Goal: Information Seeking & Learning: Learn about a topic

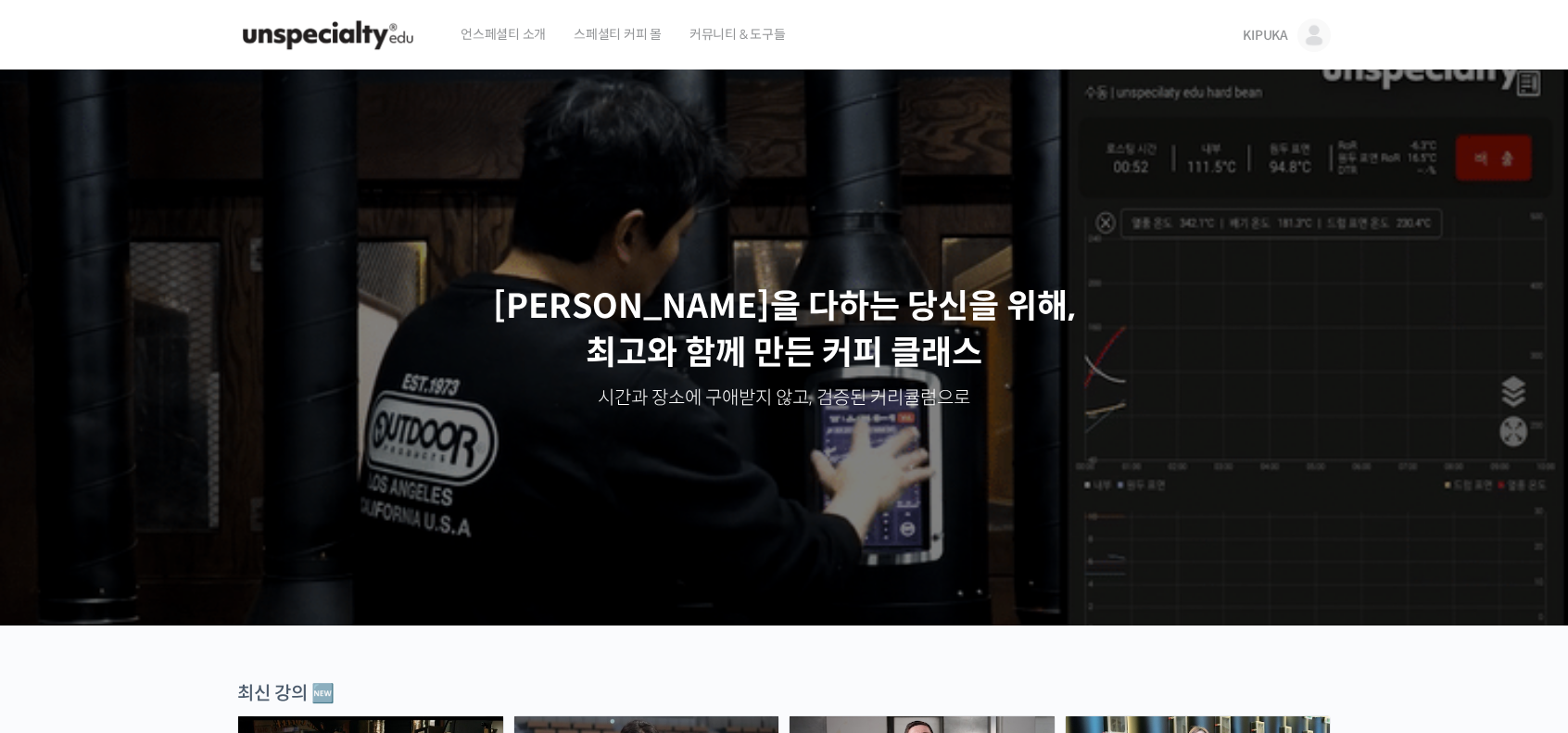
click at [1351, 34] on header "언스페셜티 소개 스페셜티 커피 몰 커뮤니티 & 도구들 KIPUKA KIPUKA @kipuka.cas1698197729 내가 등록한 강의 나의 …" at bounding box center [784, 35] width 1568 height 70
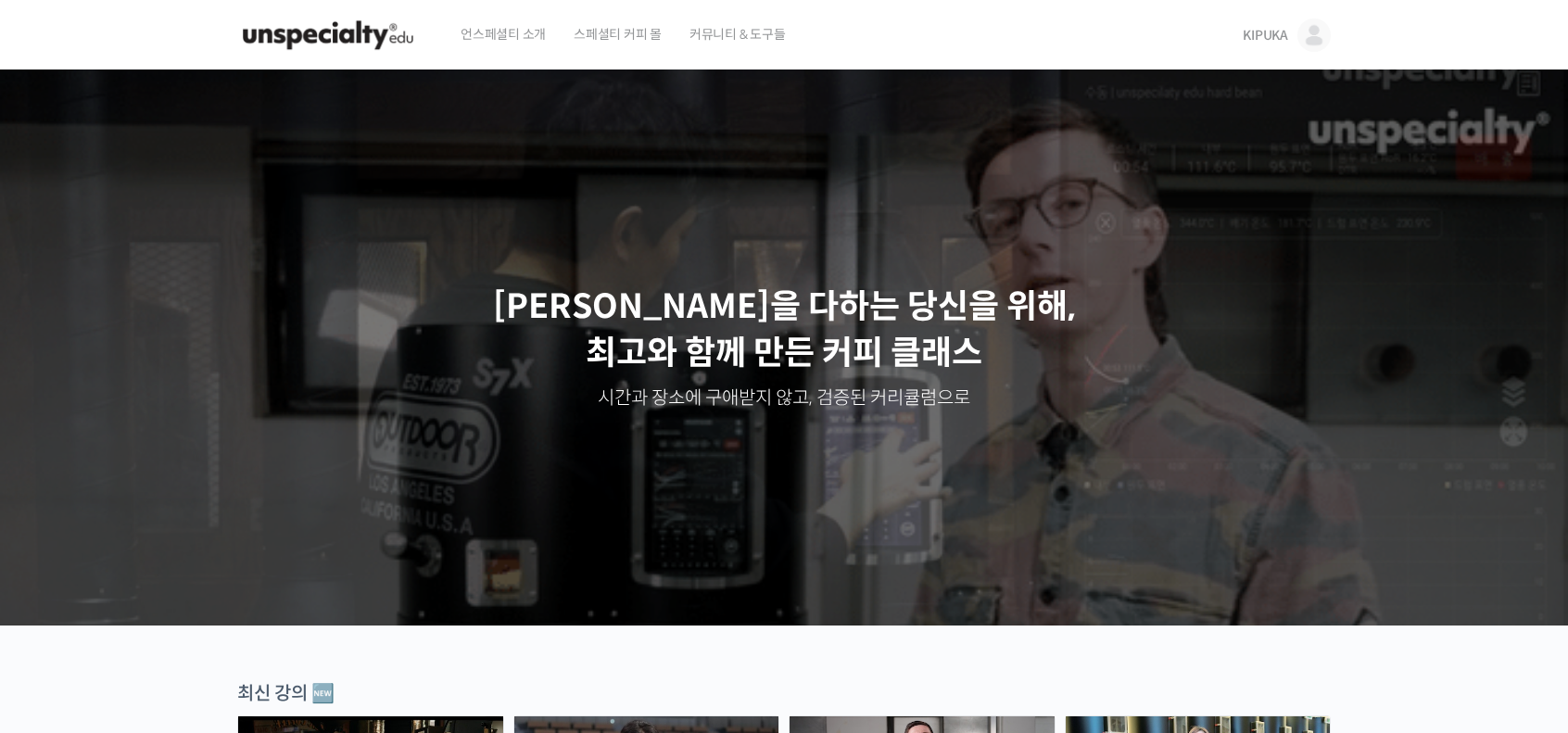
click at [1306, 30] on img at bounding box center [1314, 35] width 33 height 33
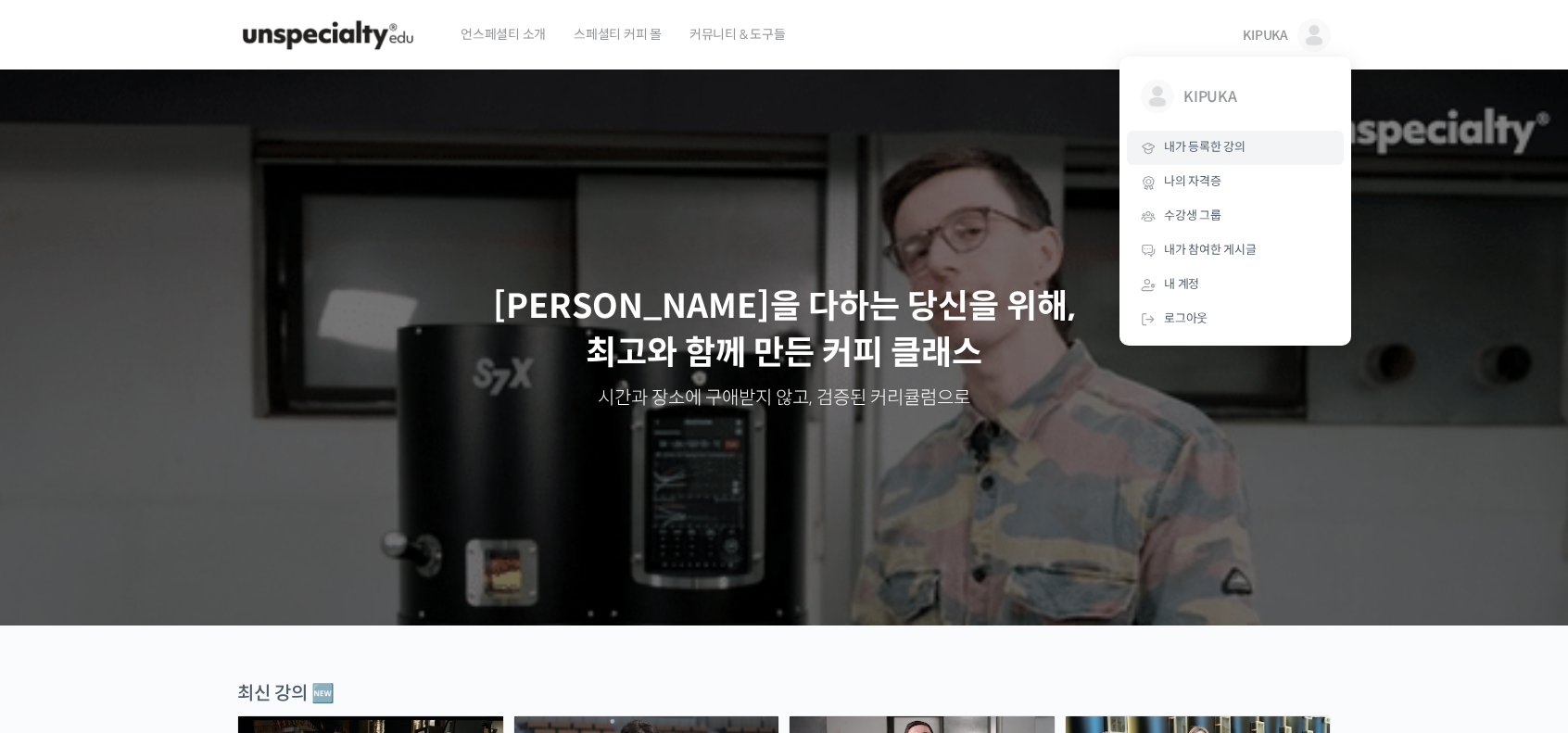
click at [1220, 144] on span "내가 등록한 강의" at bounding box center [1205, 147] width 81 height 16
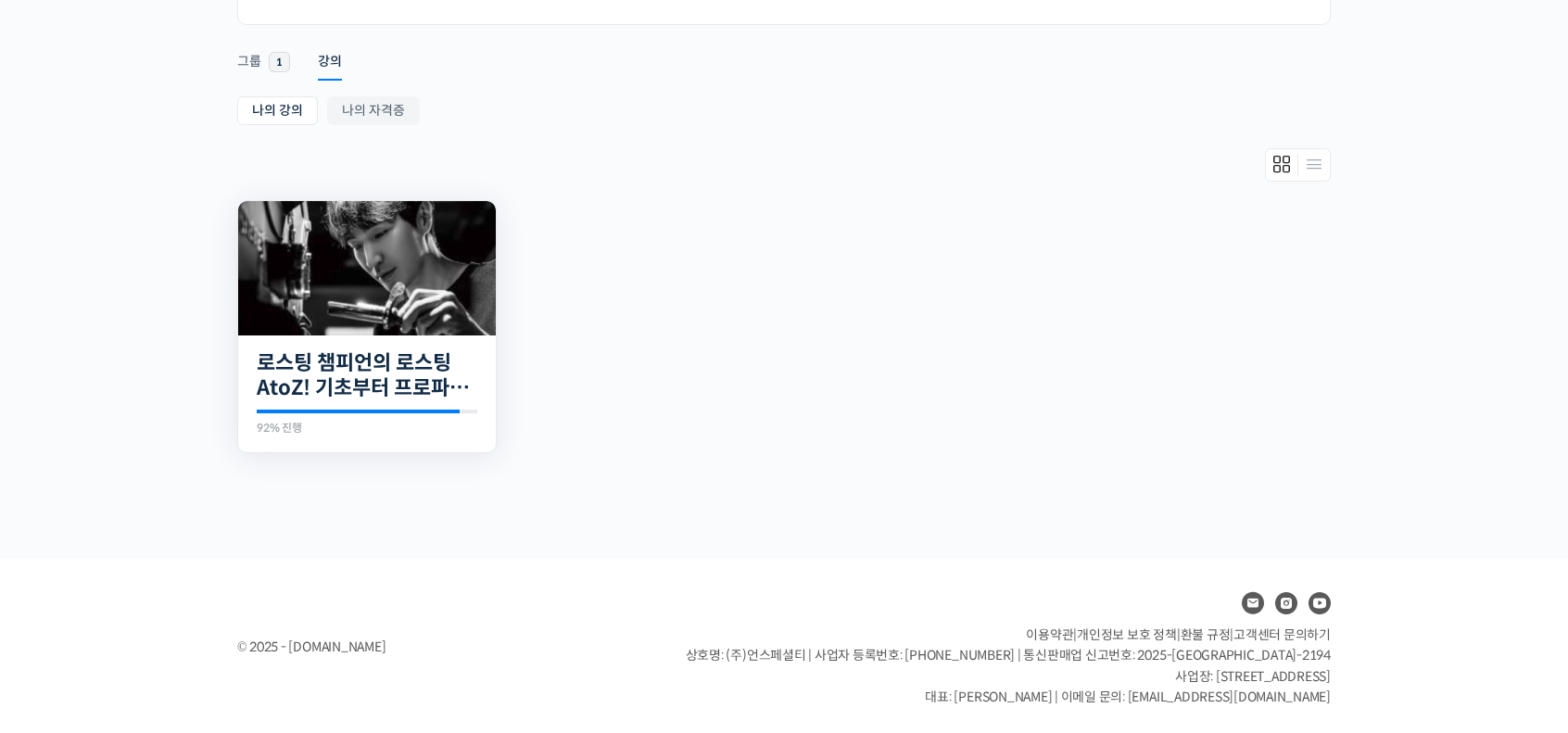
click at [409, 241] on img at bounding box center [367, 268] width 258 height 134
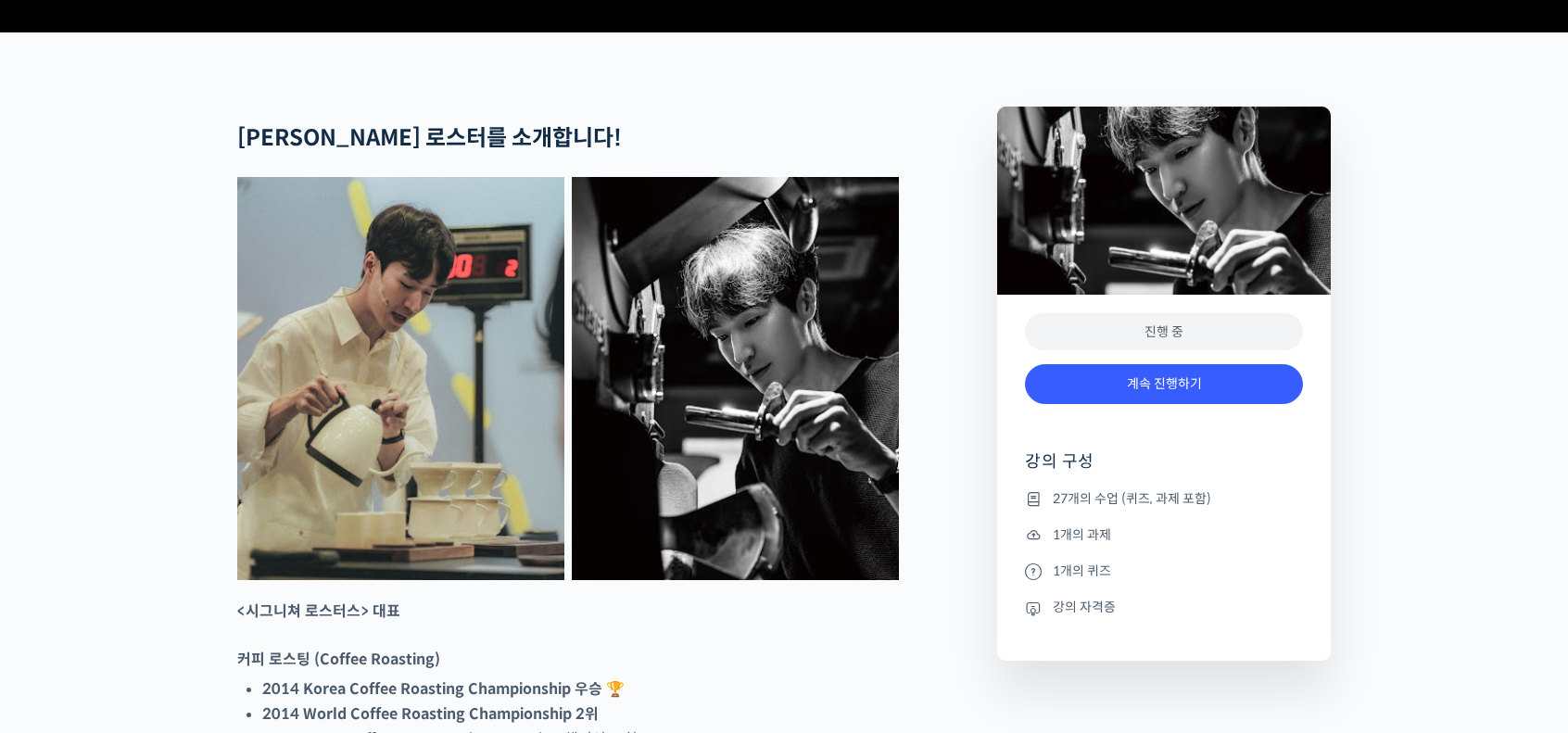
scroll to position [742, 0]
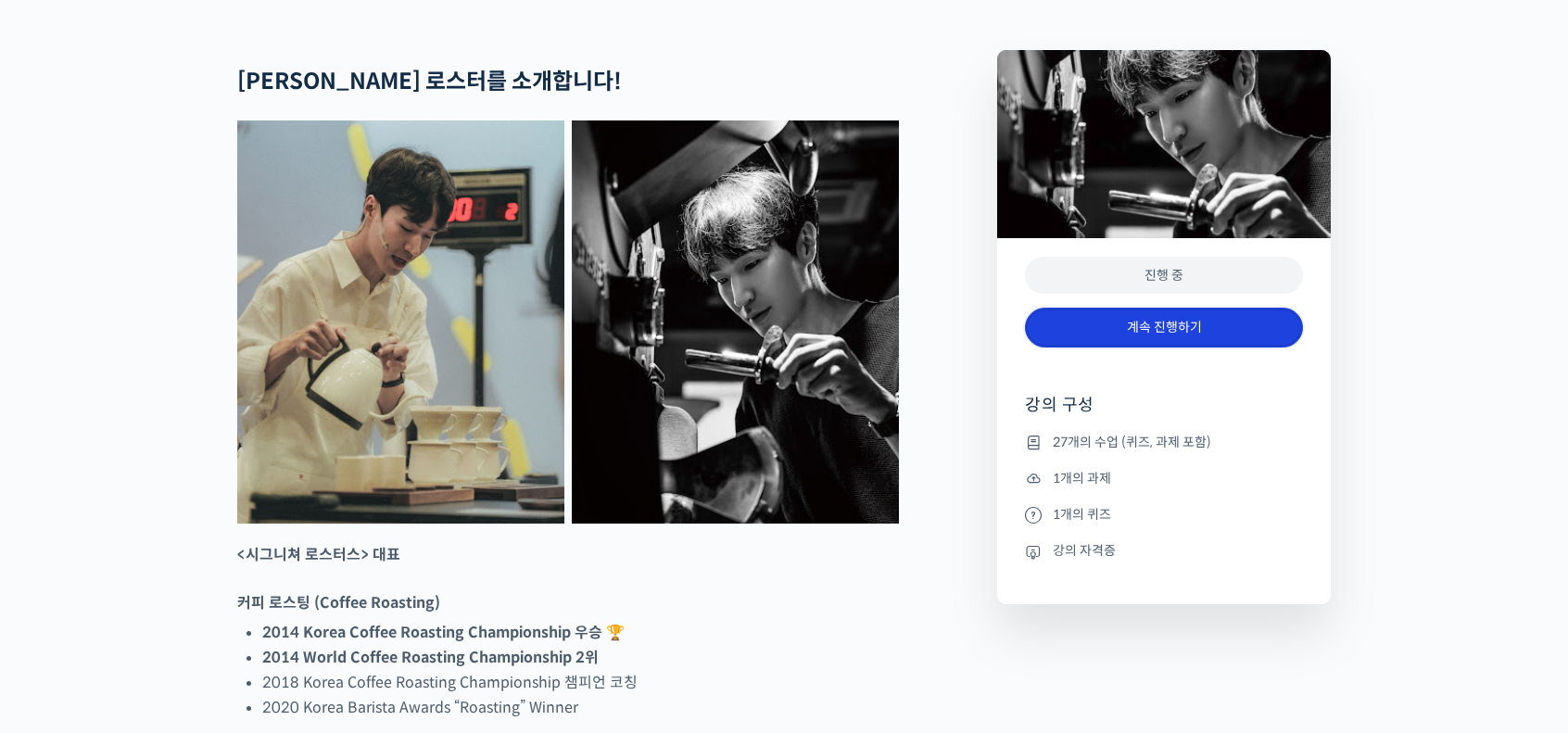
click at [1185, 348] on link "계속 진행하기" at bounding box center [1164, 328] width 279 height 40
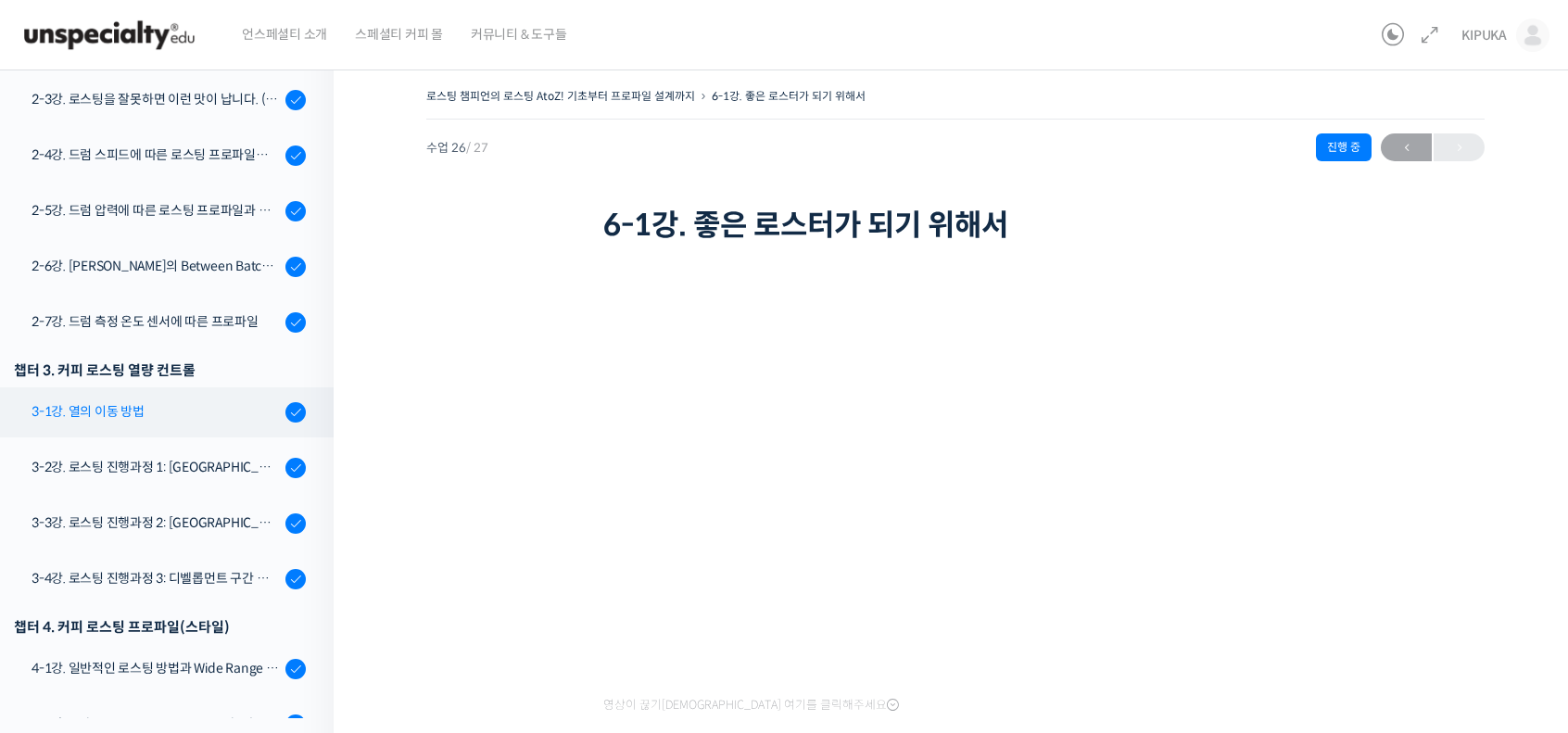
scroll to position [467, 0]
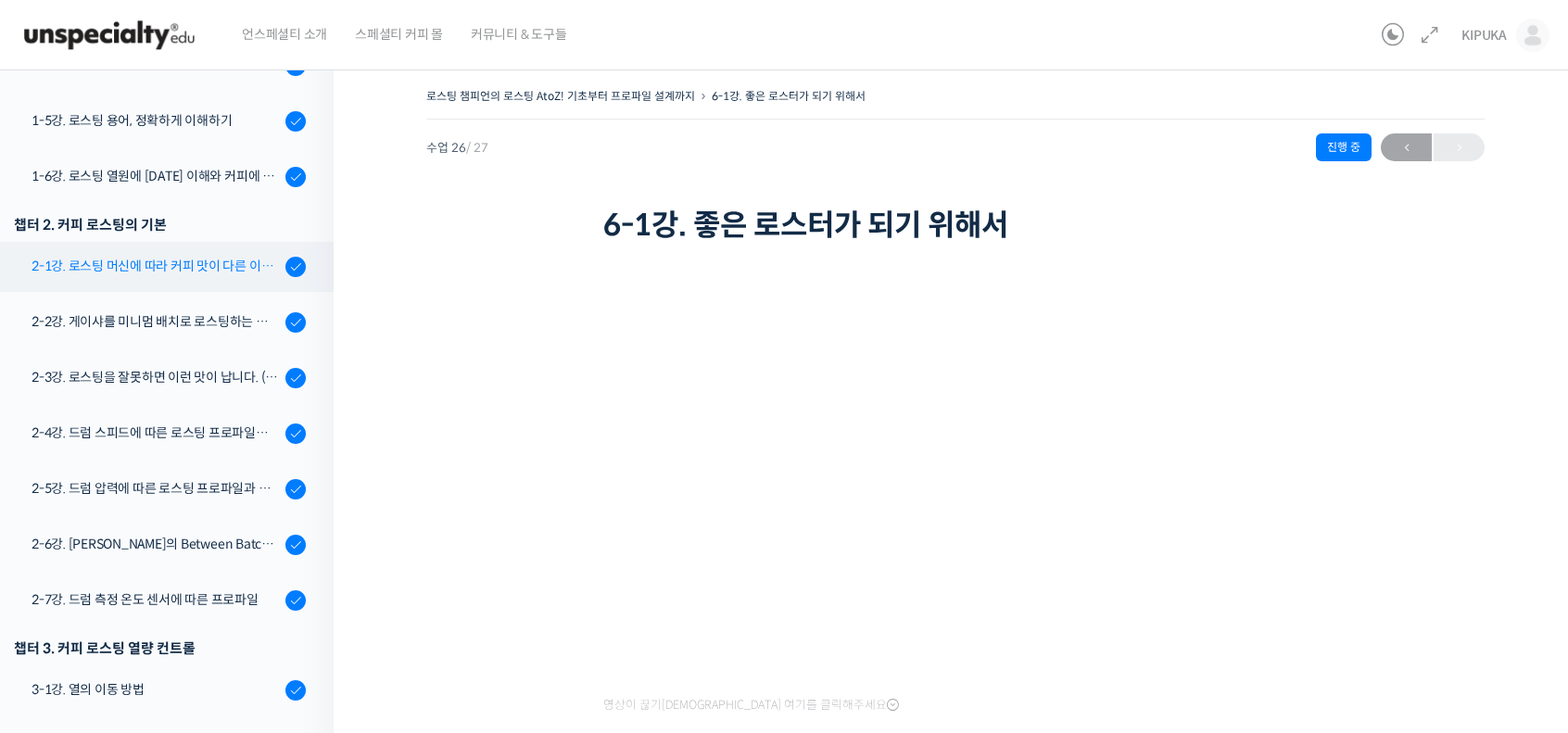
click at [216, 268] on div "2-1강. 로스팅 머신에 따라 커피 맛이 다른 이유 (로스팅 머신의 매커니즘과 열원)" at bounding box center [155, 266] width 248 height 21
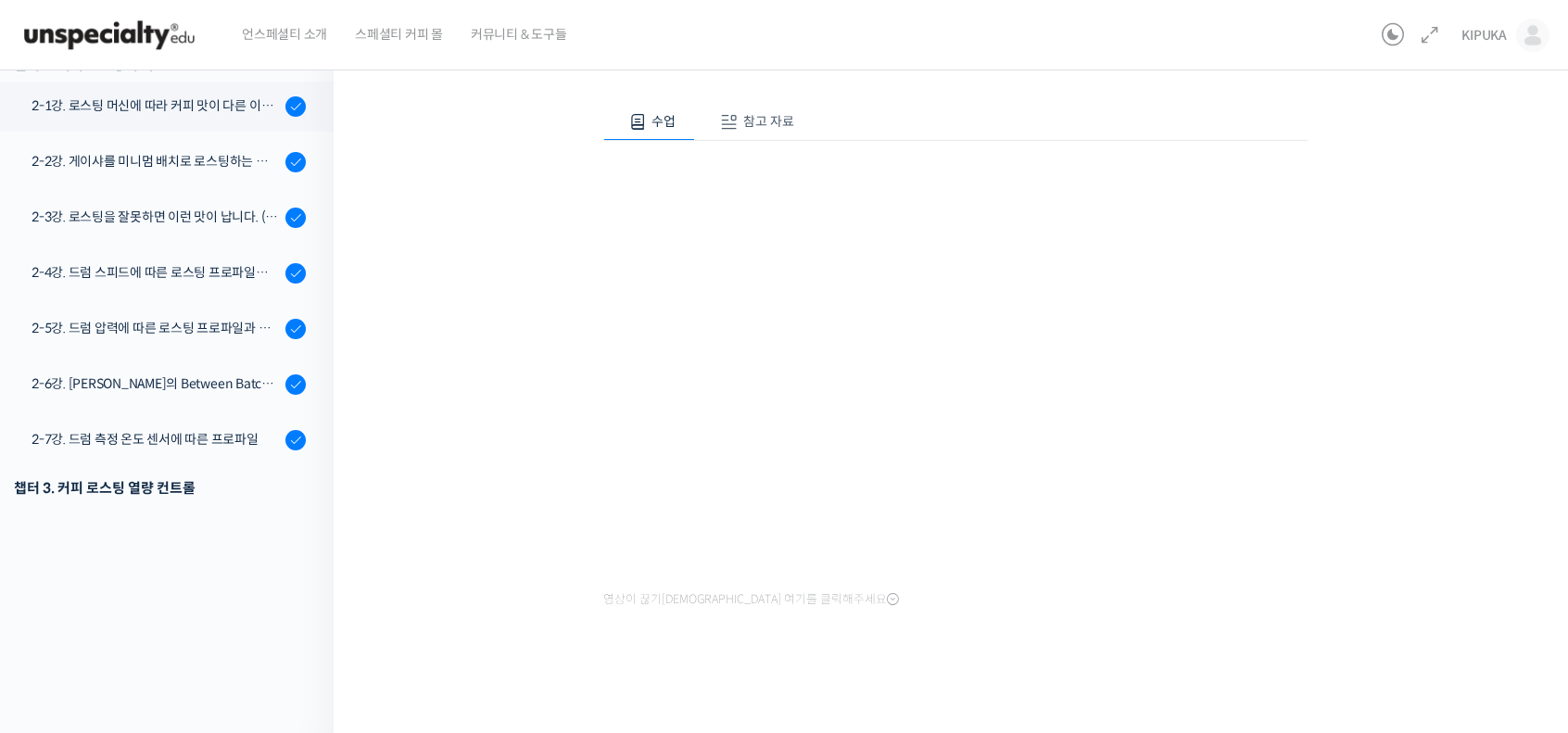
scroll to position [53, 0]
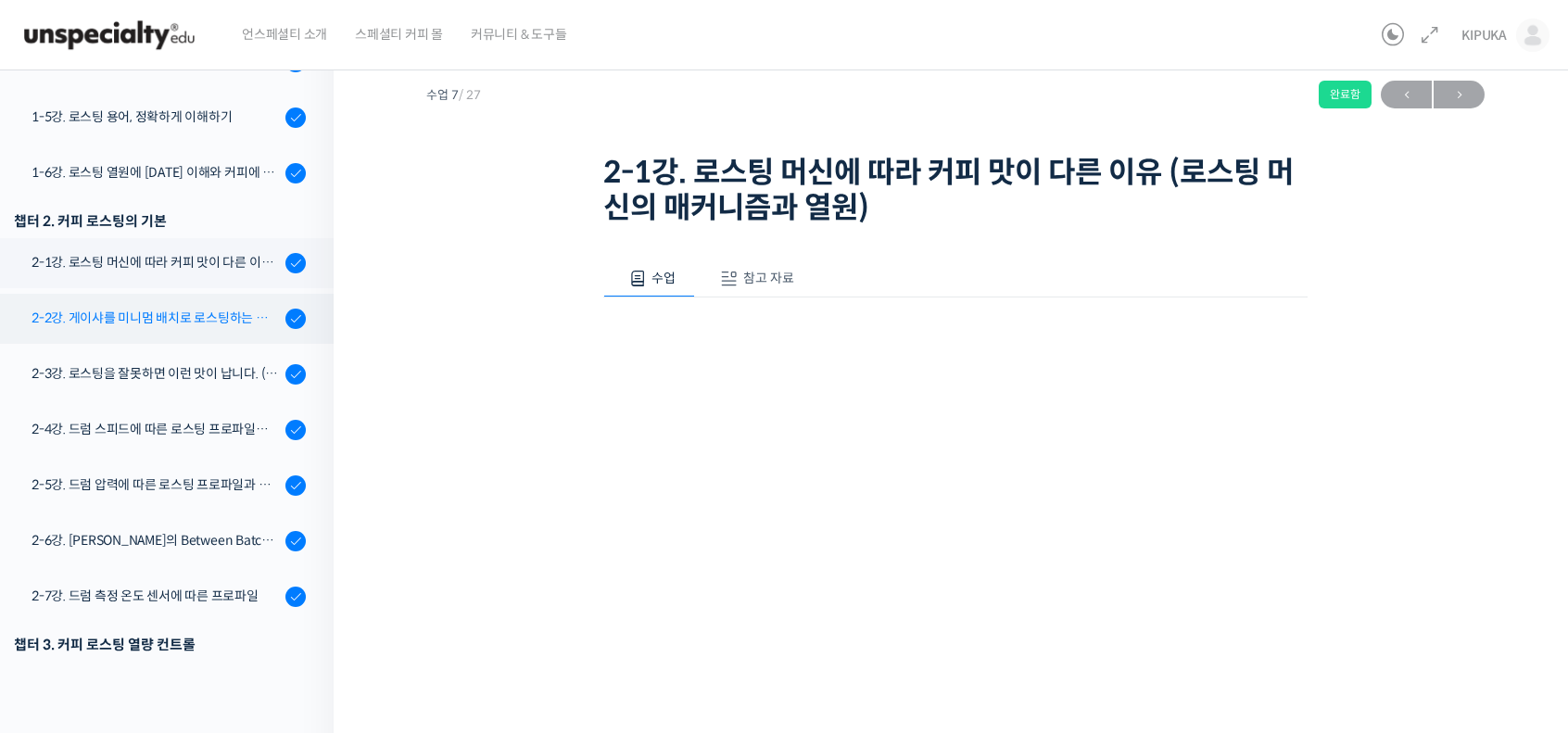
click at [189, 326] on div "2-2강. 게이샤를 미니멈 배치로 로스팅하는 이유 (로스터기 용량과 배치 사이즈)" at bounding box center [155, 318] width 248 height 21
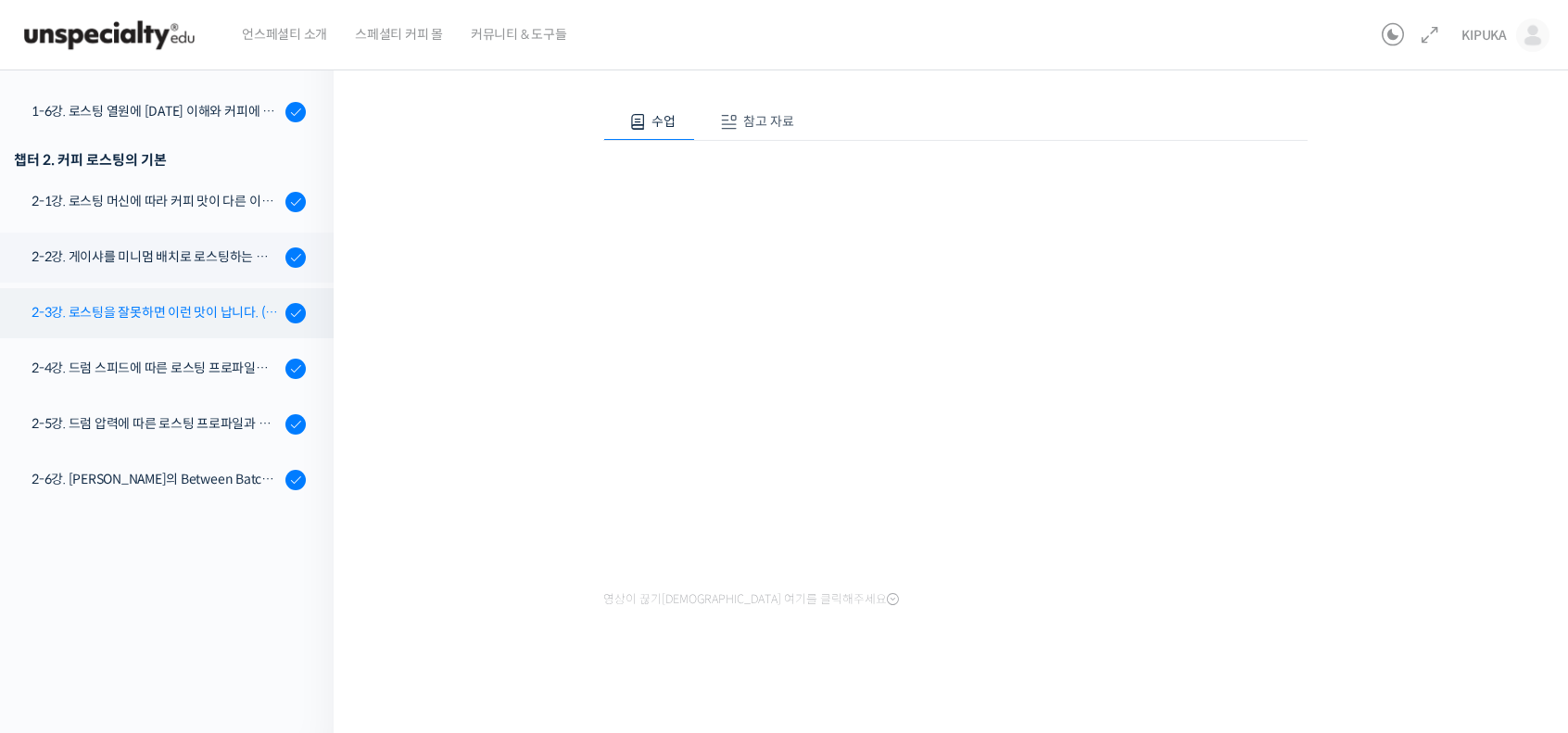
scroll to position [322, 0]
click at [192, 323] on link "2-3강. 로스팅을 잘못하면 이런 맛이 납니다. (로스팅 디팩트의 이해)" at bounding box center [162, 313] width 343 height 50
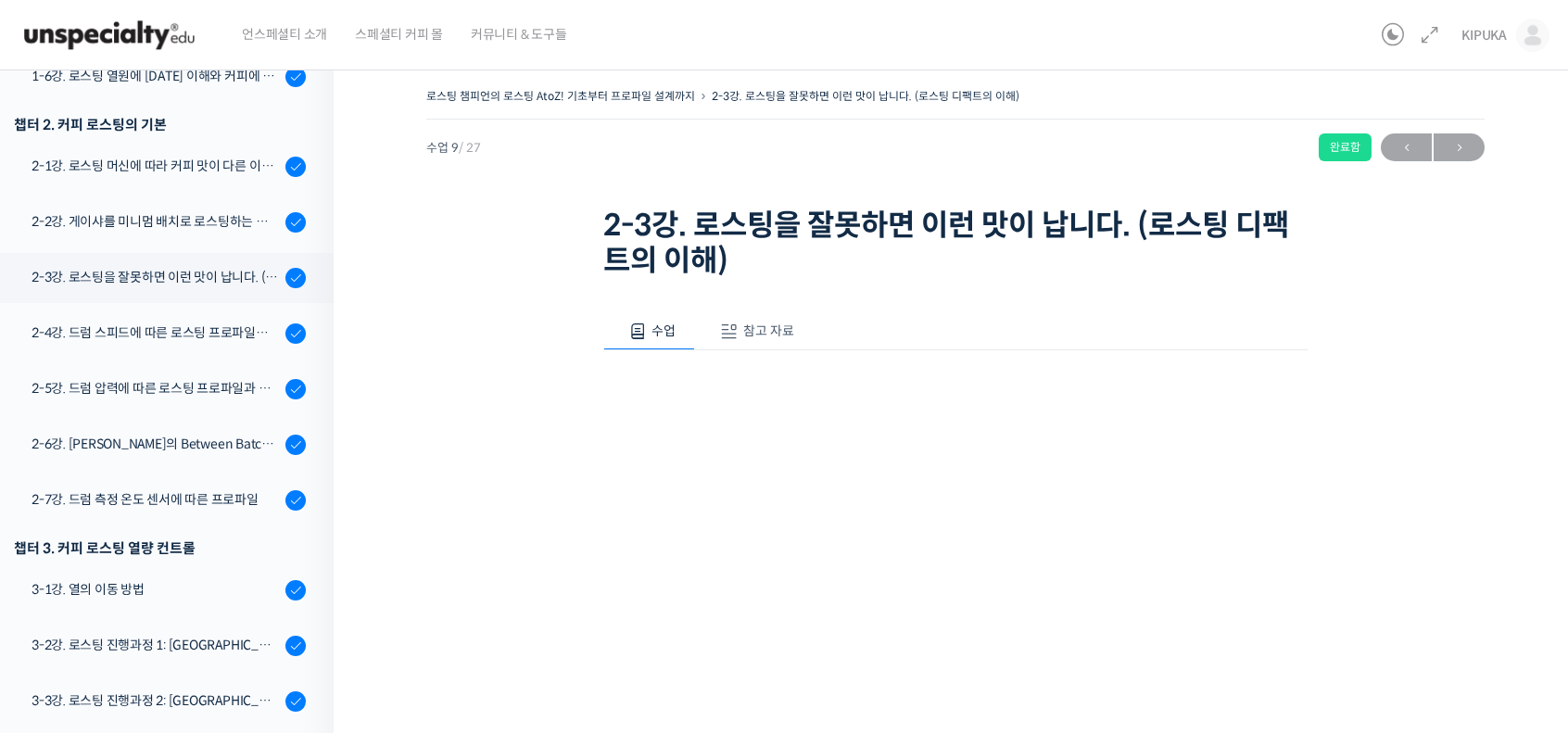
scroll to position [563, 0]
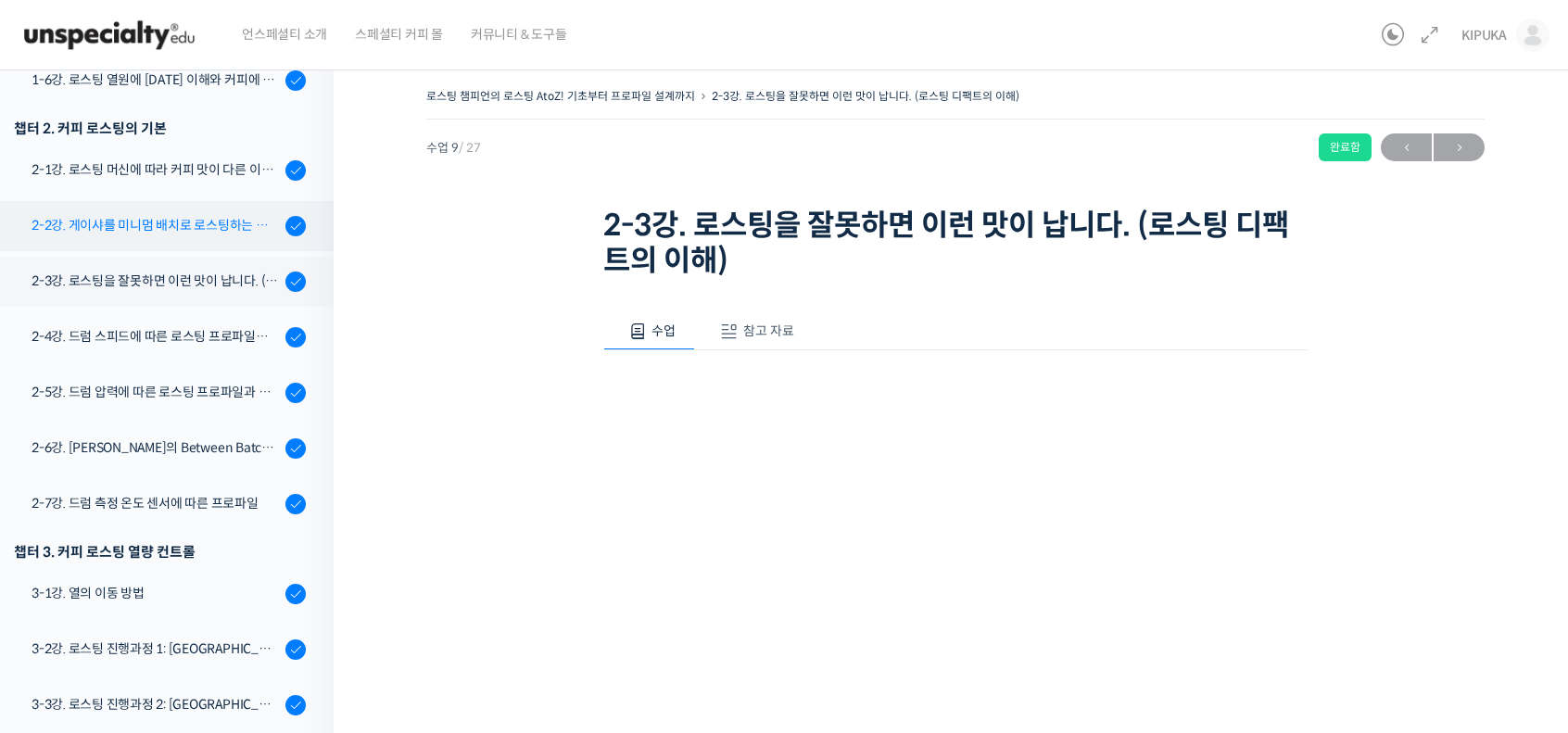
click at [174, 218] on div "2-2강. 게이샤를 미니멈 배치로 로스팅하는 이유 (로스터기 용량과 배치 사이즈)" at bounding box center [155, 225] width 248 height 21
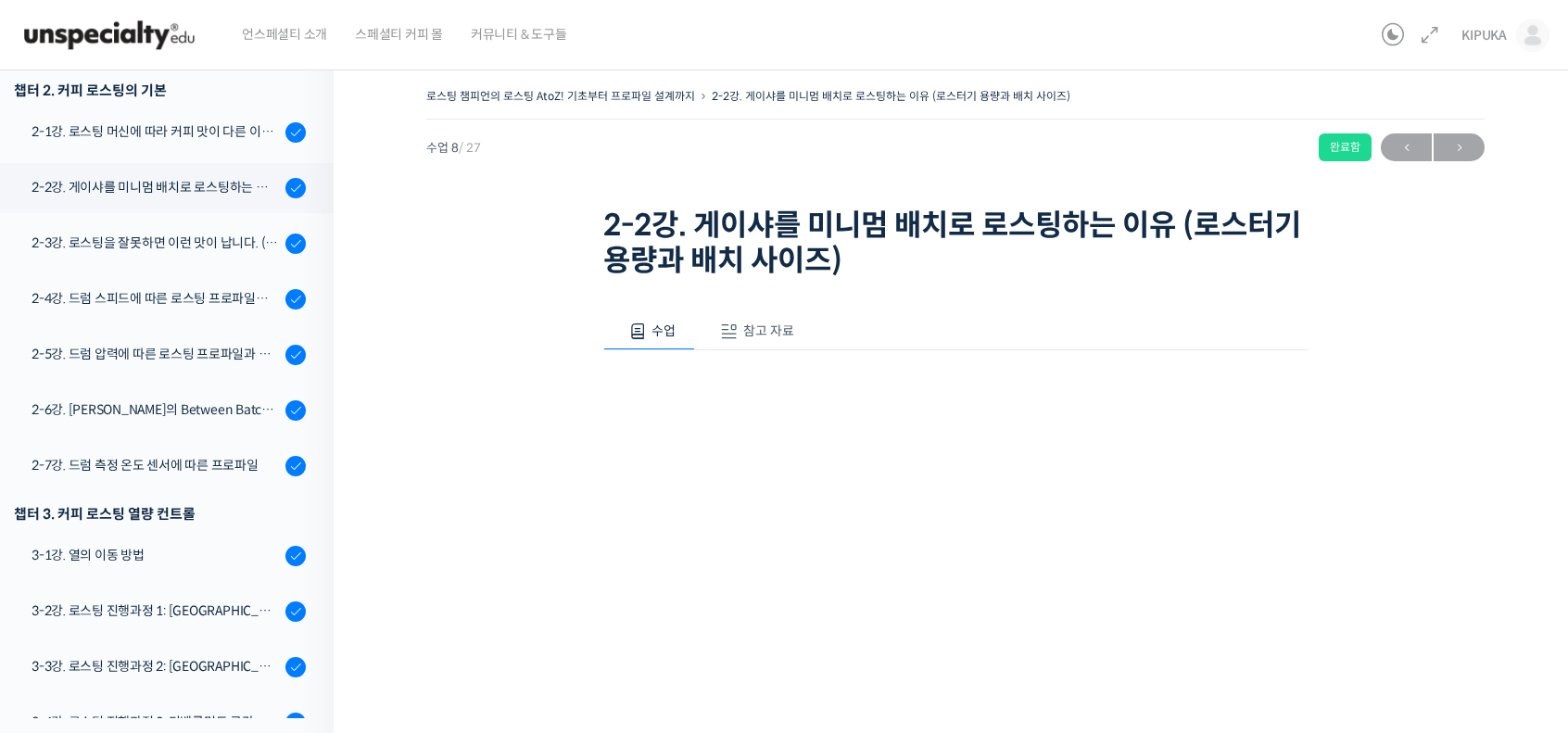
scroll to position [693, 0]
